Goal: Task Accomplishment & Management: Use online tool/utility

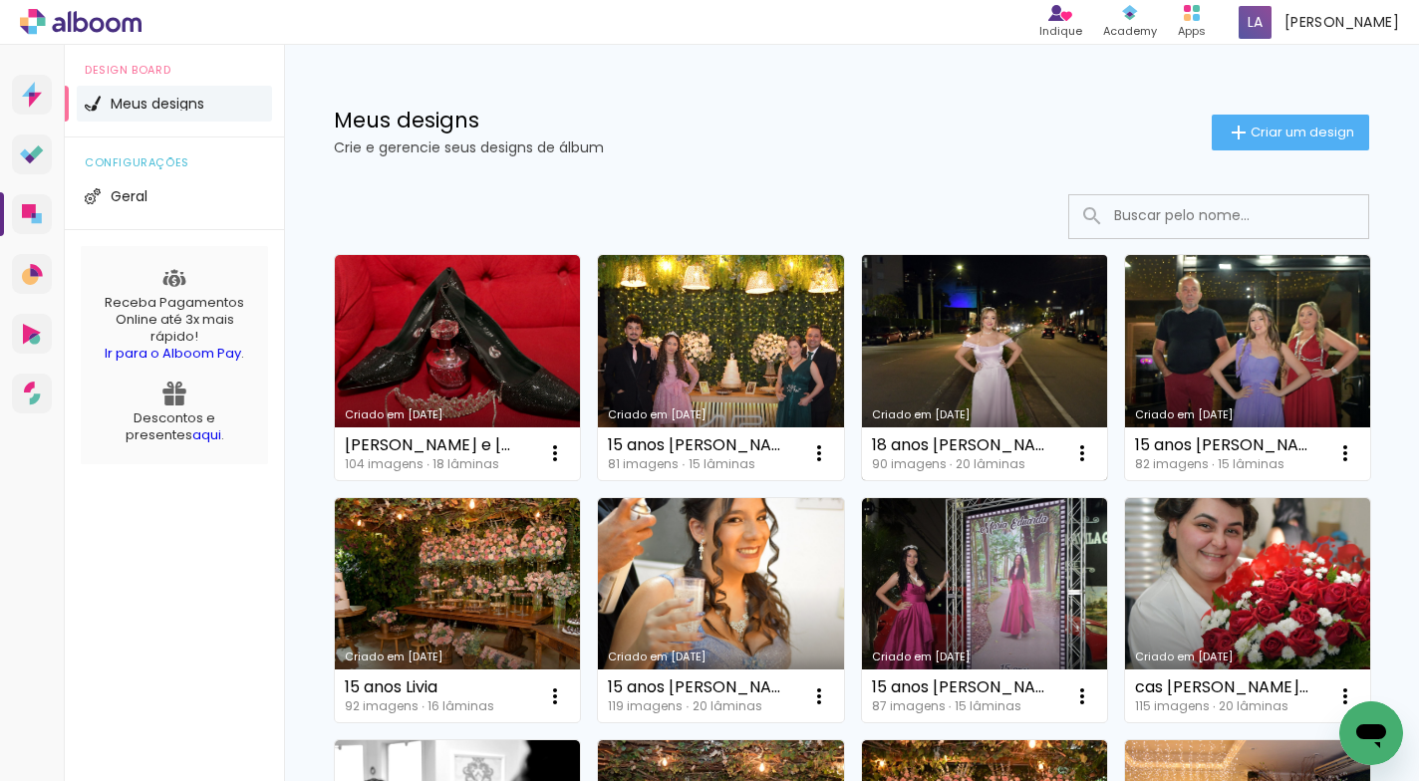
click at [943, 340] on link "Criado em [DATE]" at bounding box center [984, 367] width 245 height 225
